Goal: Browse casually: Explore the website without a specific task or goal

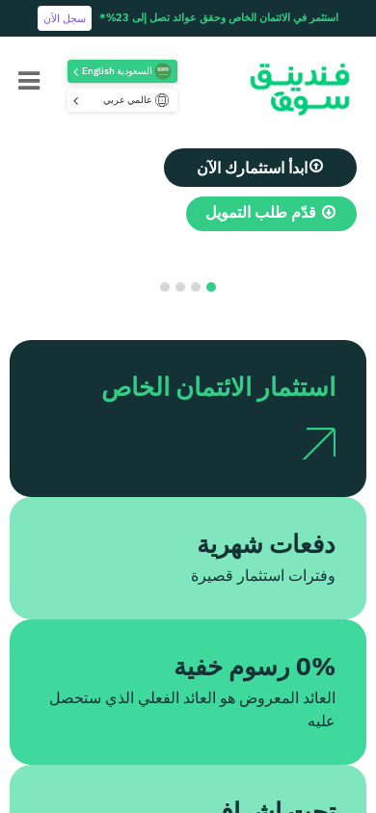
scroll to position [787, 0]
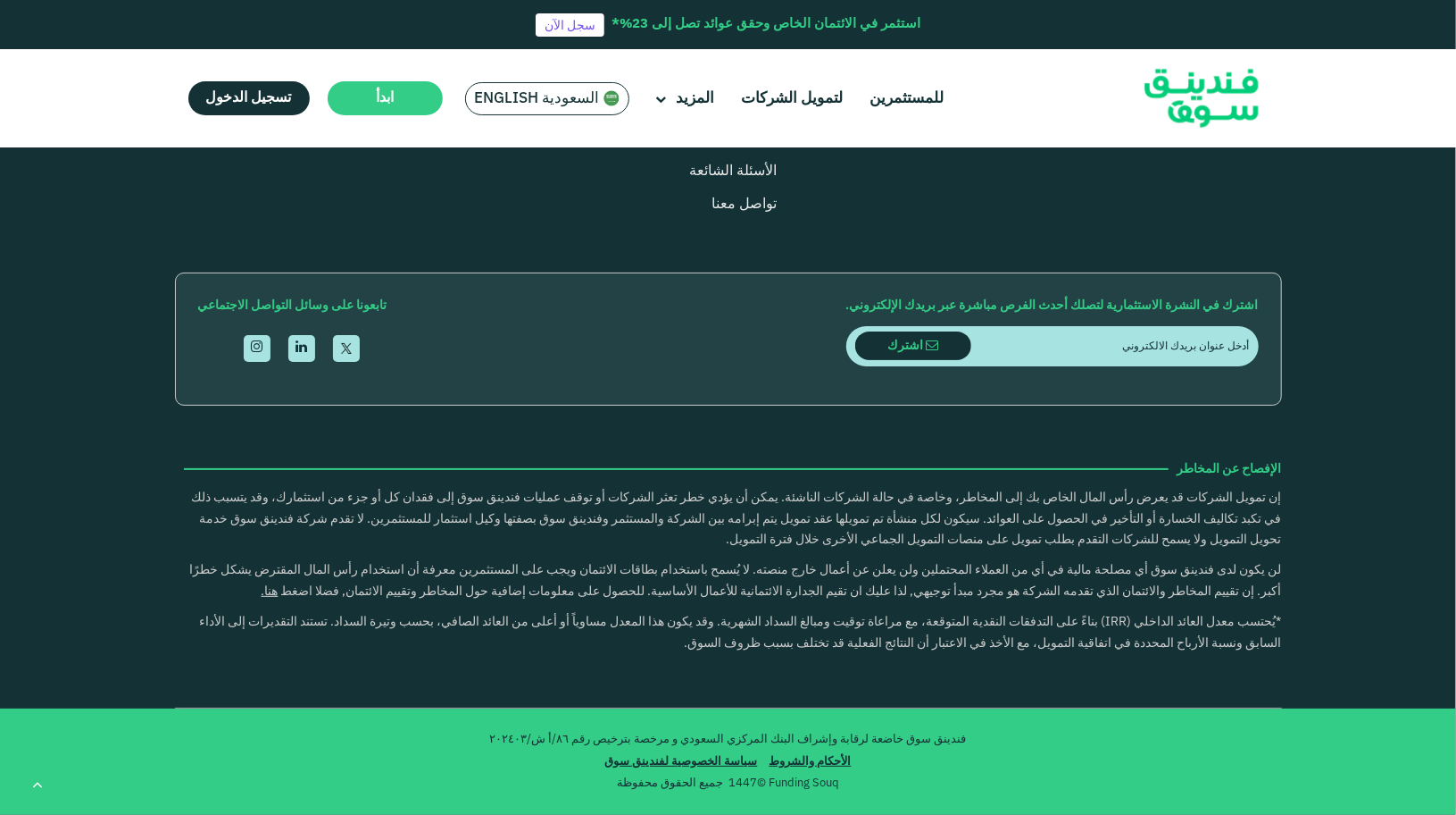
type tc-range-slider "4"
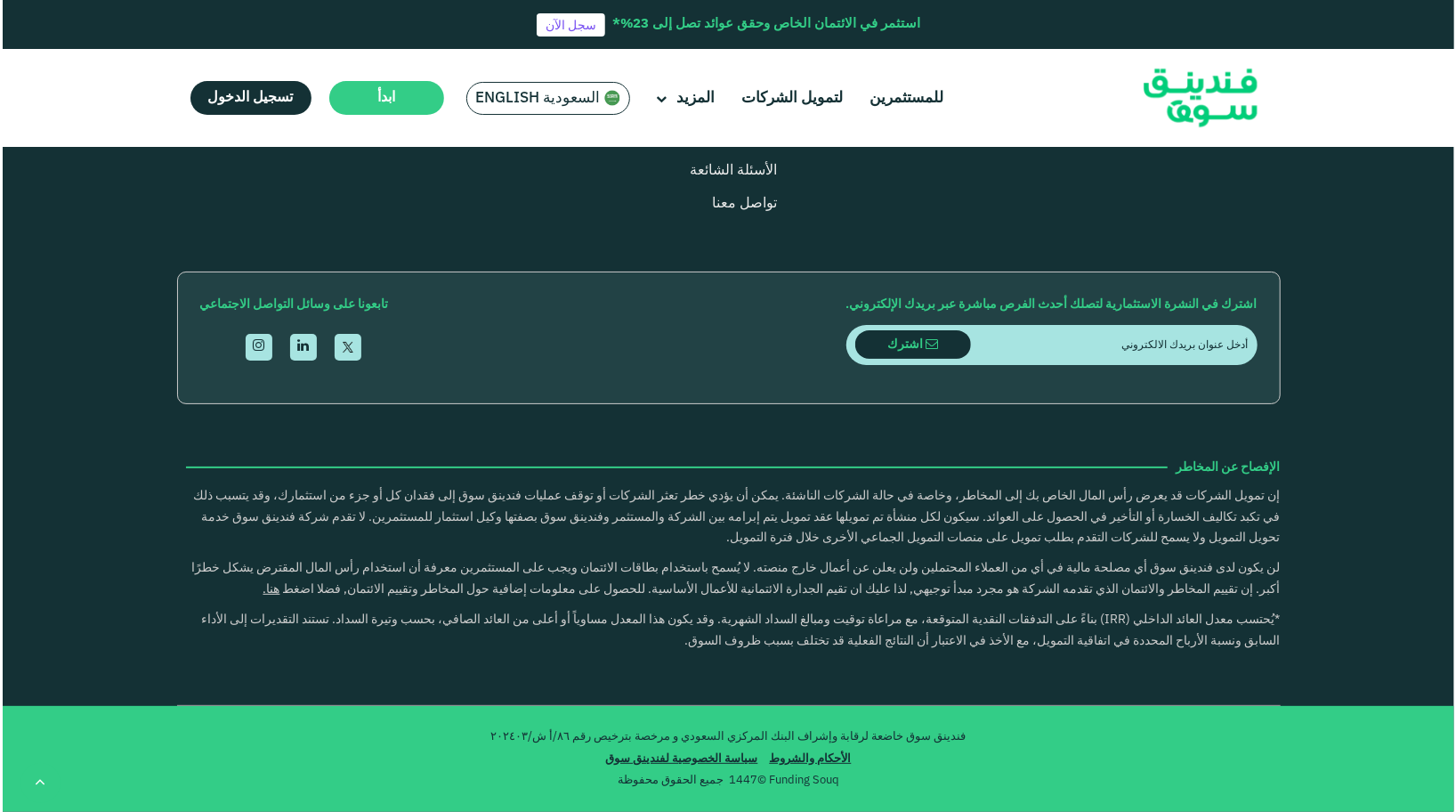
scroll to position [5070, 0]
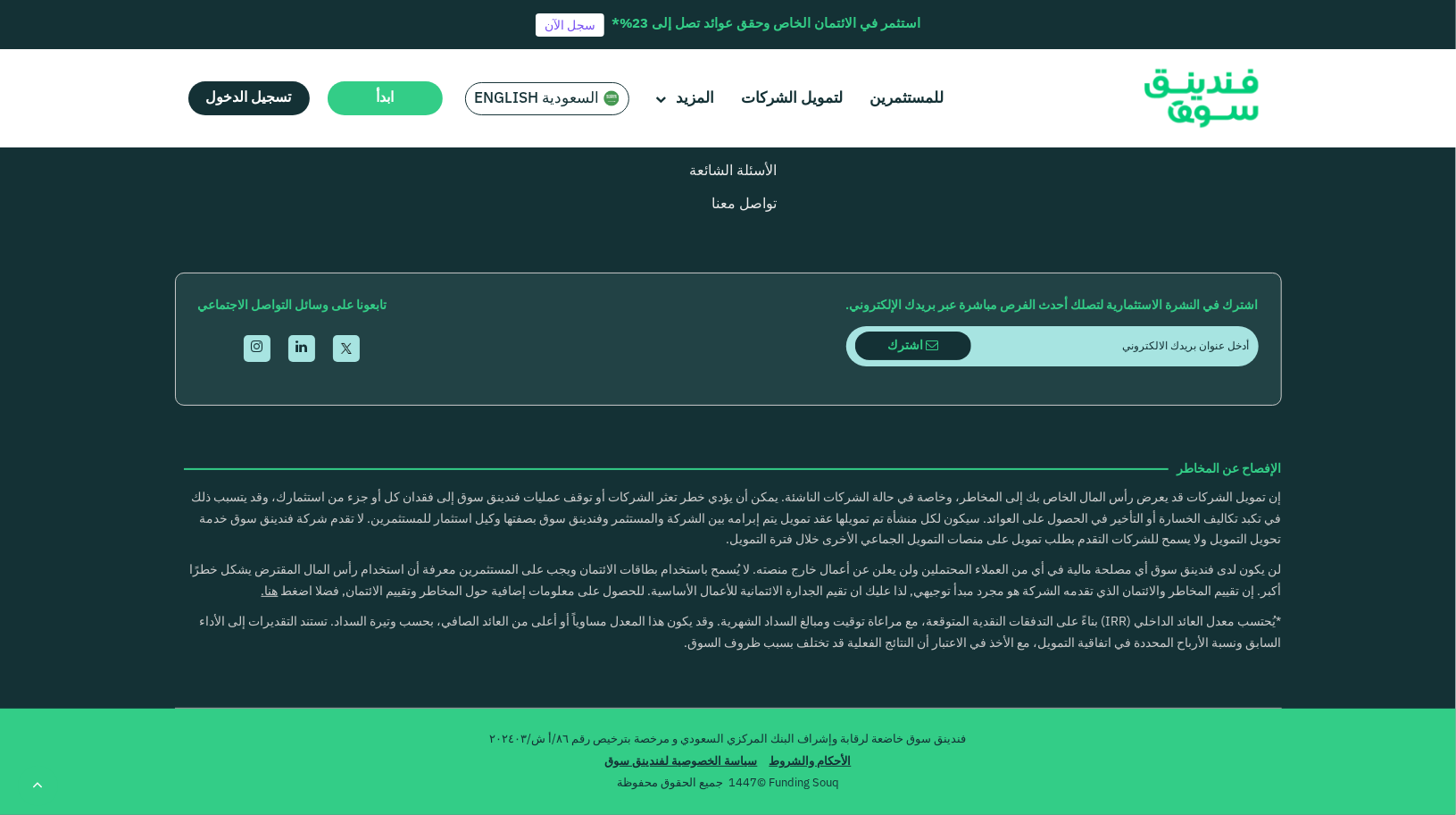
click at [520, 99] on span "السعودية English" at bounding box center [538, 98] width 125 height 20
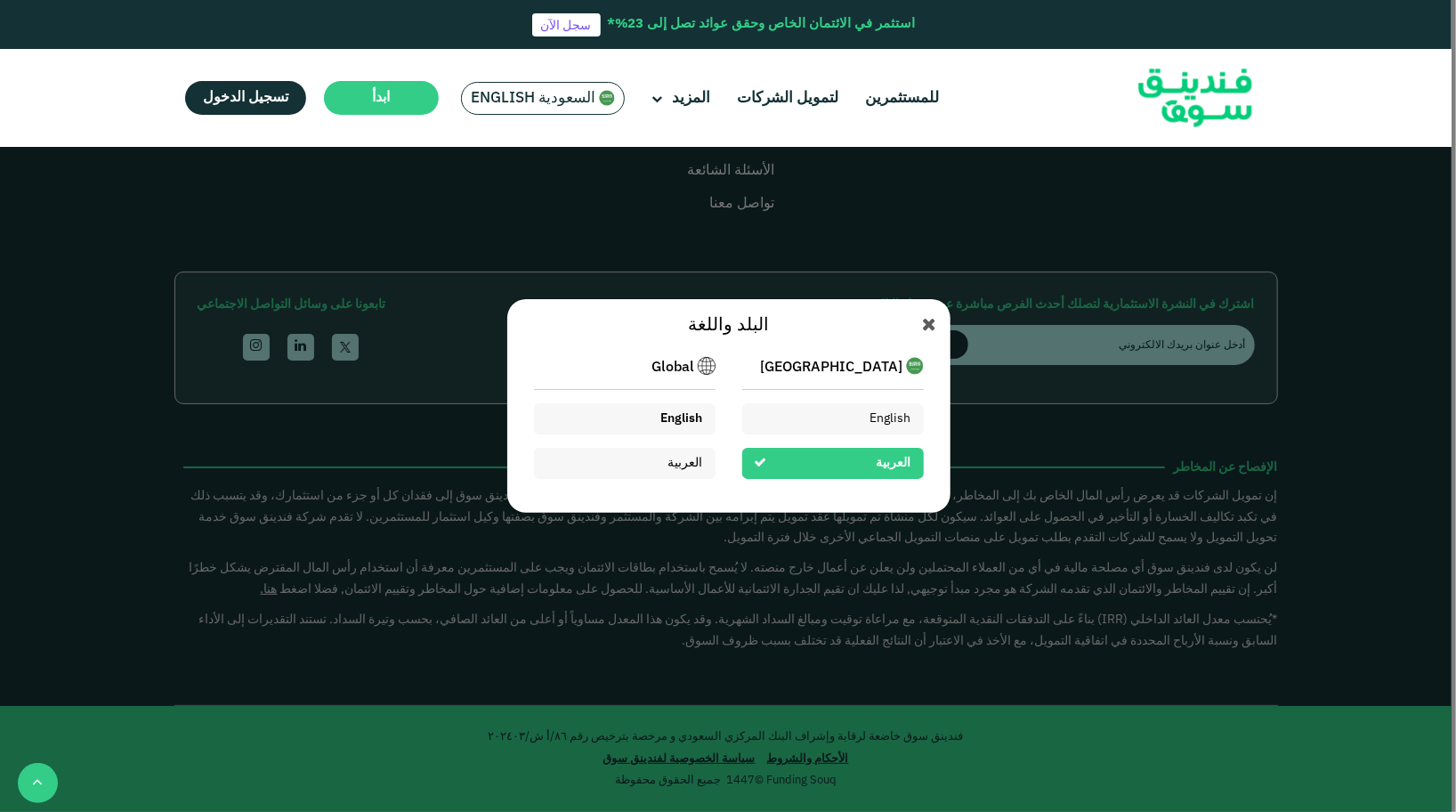
click at [681, 423] on span "English" at bounding box center [682, 418] width 42 height 12
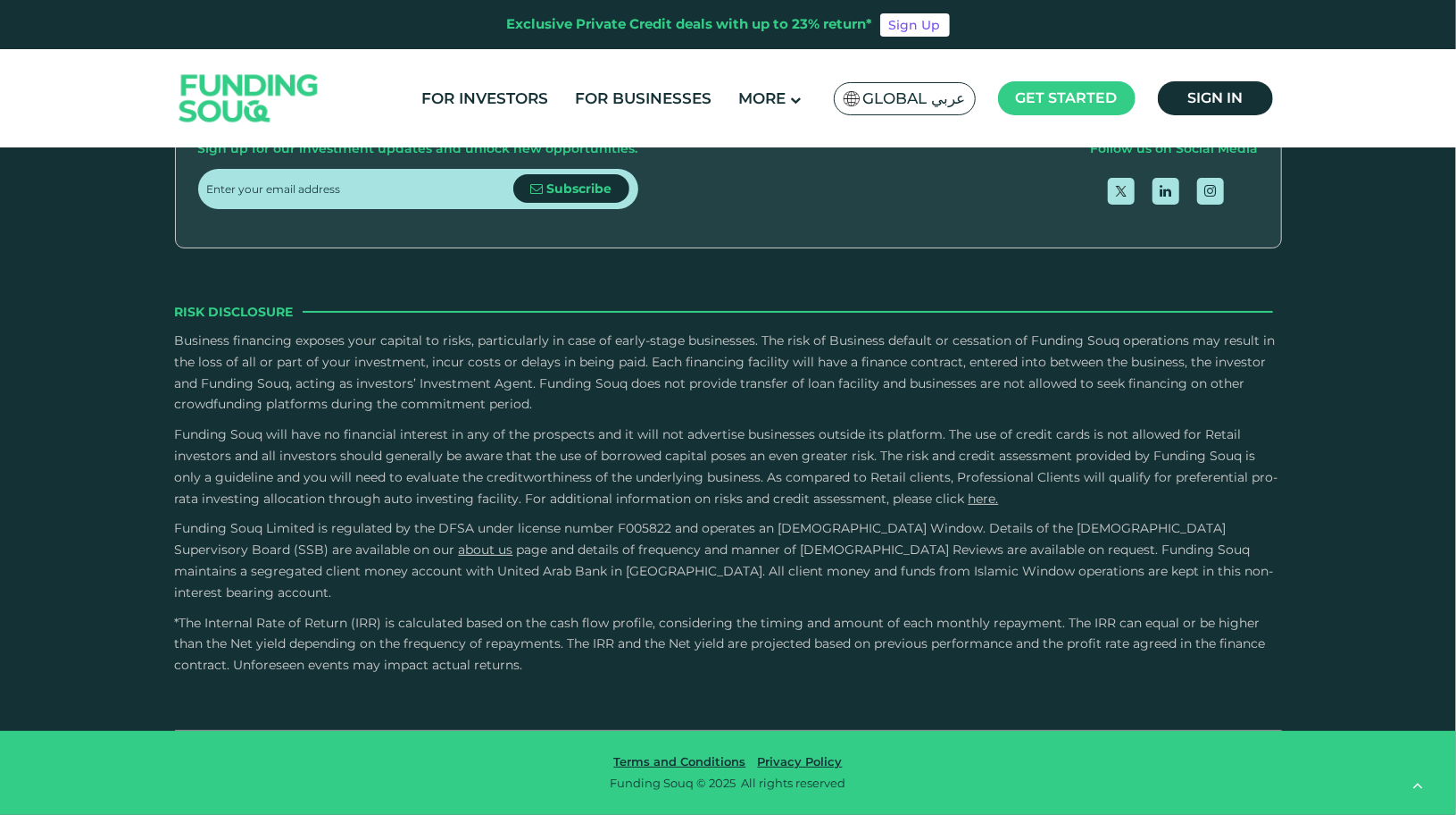
type tc-range-slider "4"
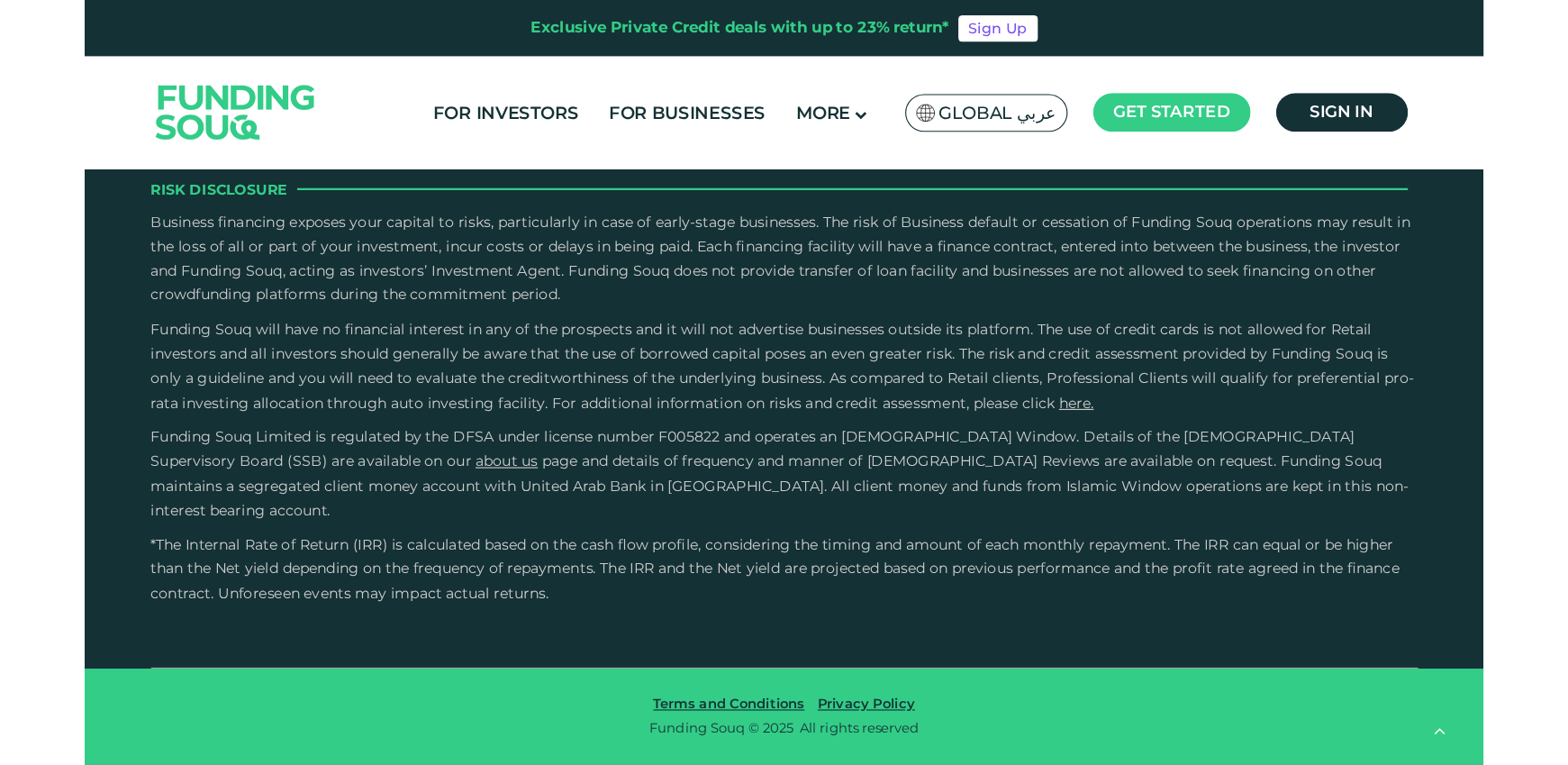
scroll to position [5196, 0]
